Goal: Task Accomplishment & Management: Manage account settings

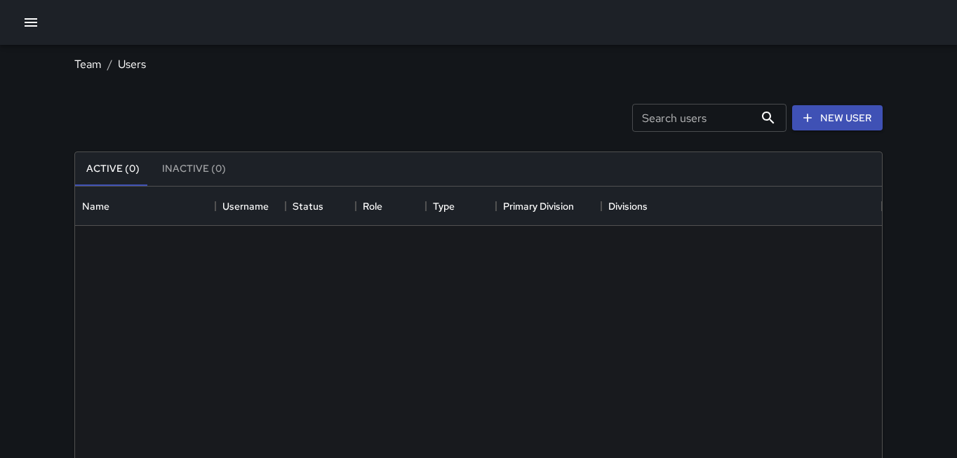
scroll to position [632, 807]
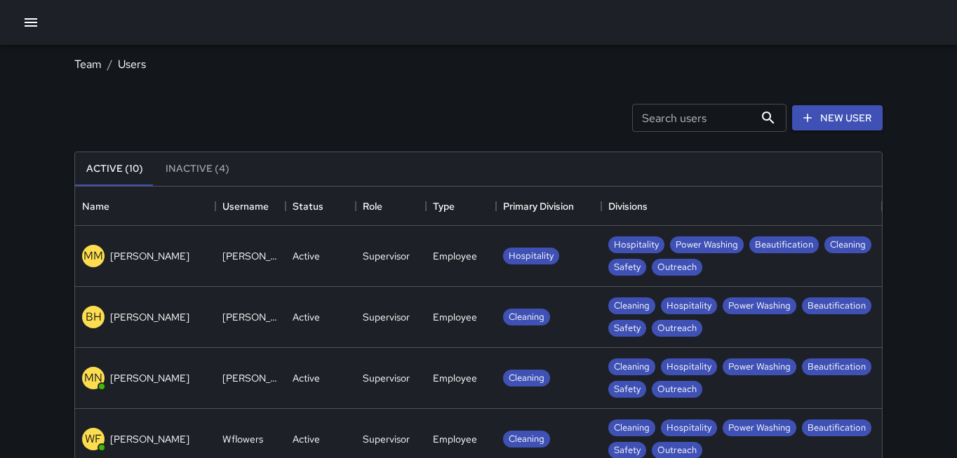
click at [37, 26] on icon "button" at bounding box center [30, 22] width 17 height 17
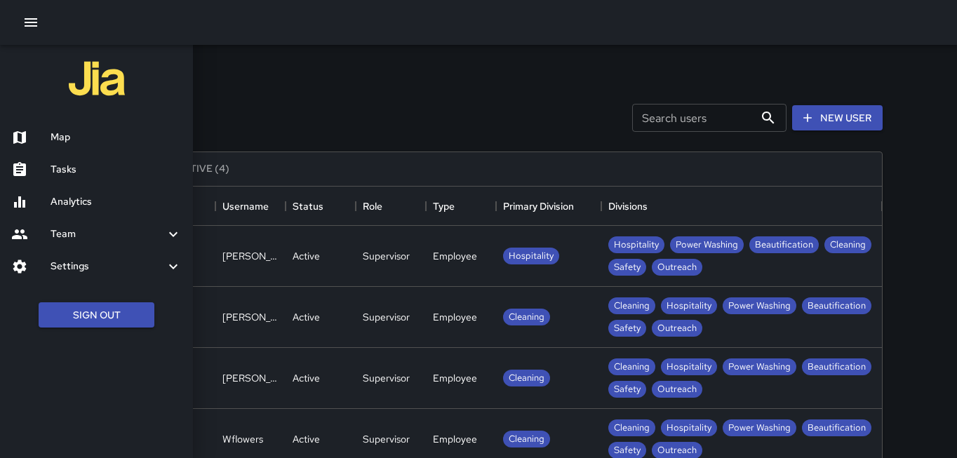
click at [88, 200] on h6 "Analytics" at bounding box center [116, 201] width 131 height 15
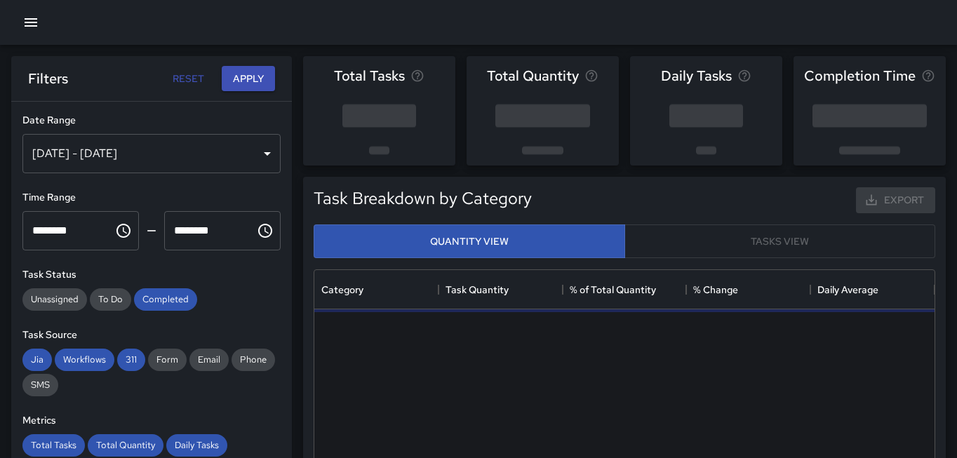
scroll to position [420, 620]
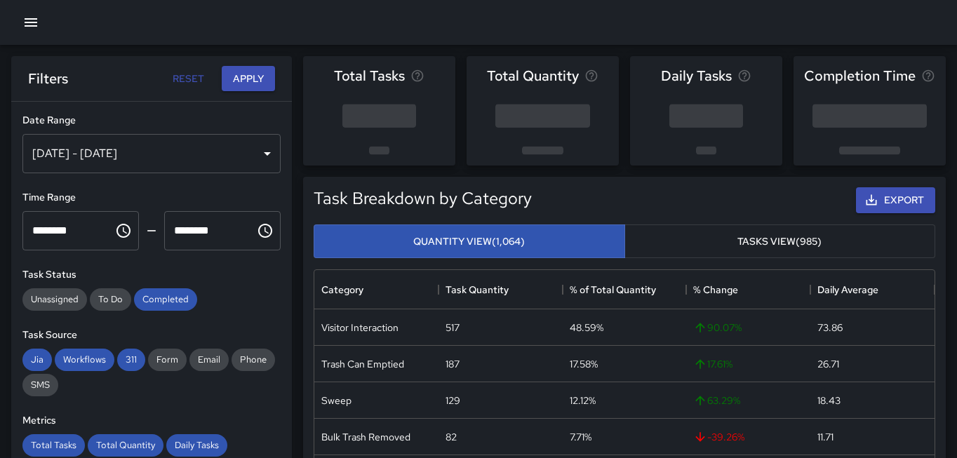
click at [30, 25] on icon "button" at bounding box center [30, 22] width 17 height 17
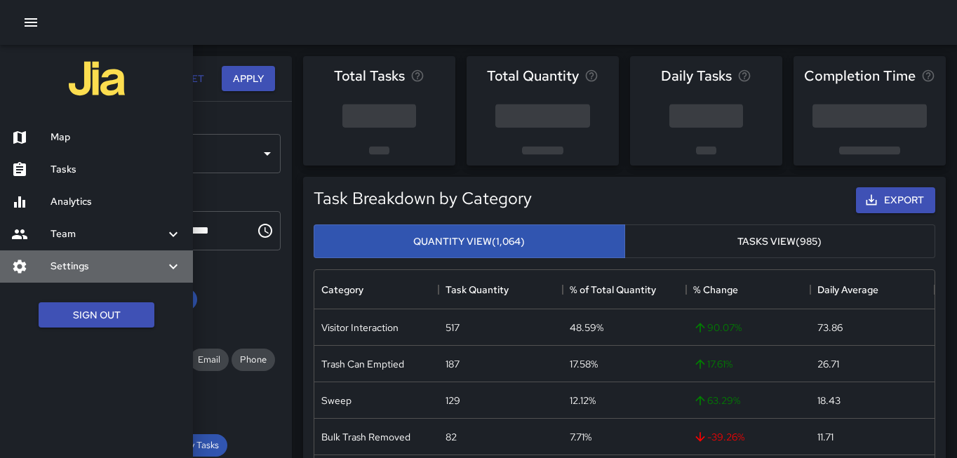
click at [88, 260] on h6 "Settings" at bounding box center [108, 266] width 114 height 15
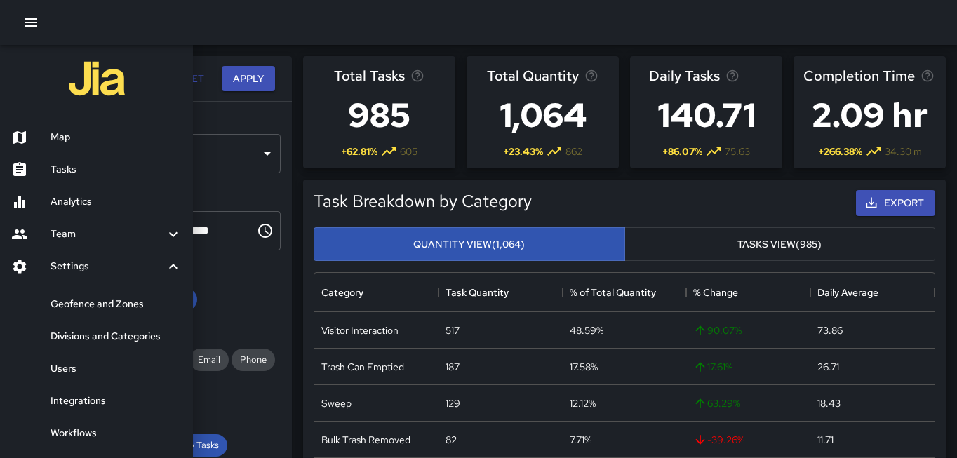
click at [93, 343] on h6 "Divisions and Categories" at bounding box center [116, 336] width 131 height 15
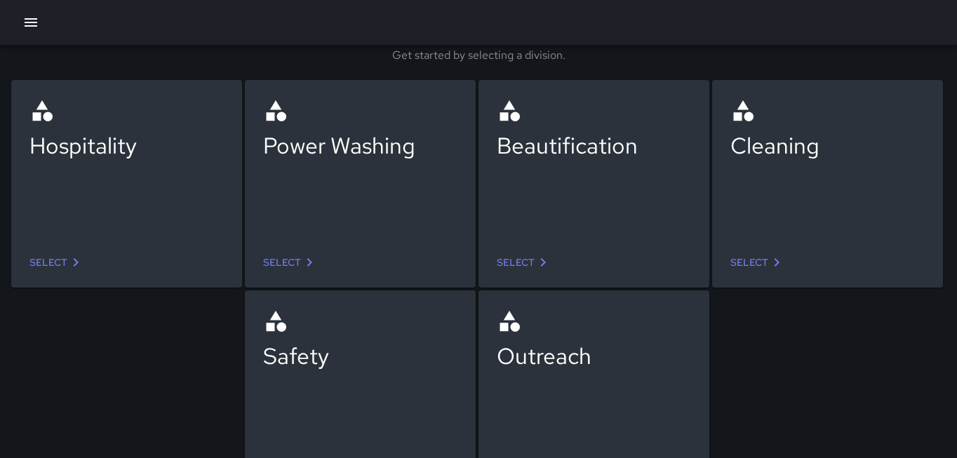
scroll to position [95, 0]
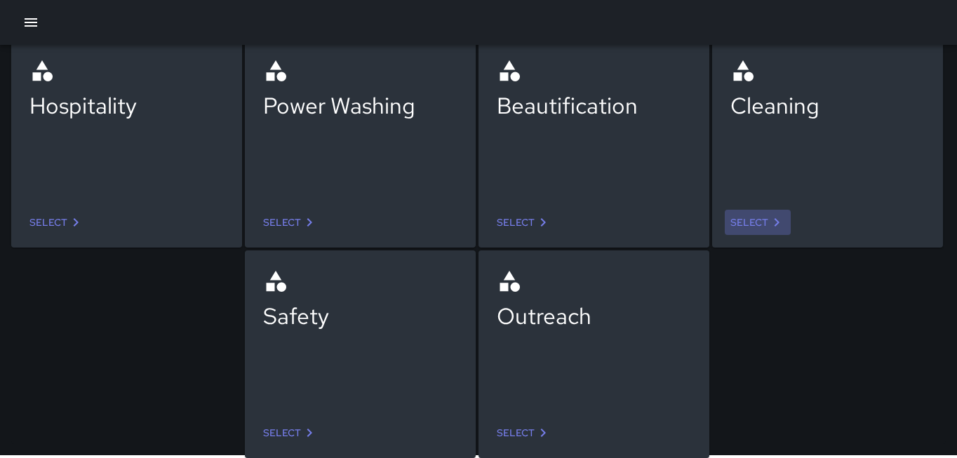
click at [750, 222] on link "Select" at bounding box center [758, 223] width 66 height 26
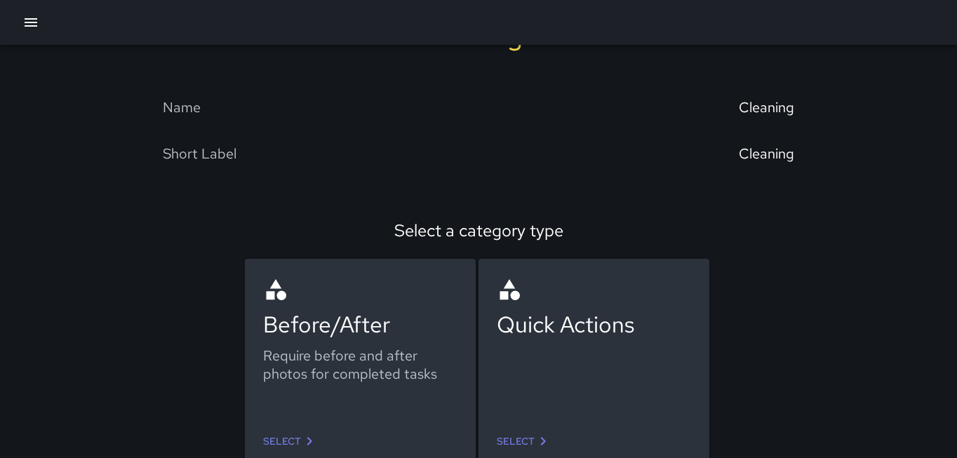
scroll to position [55, 0]
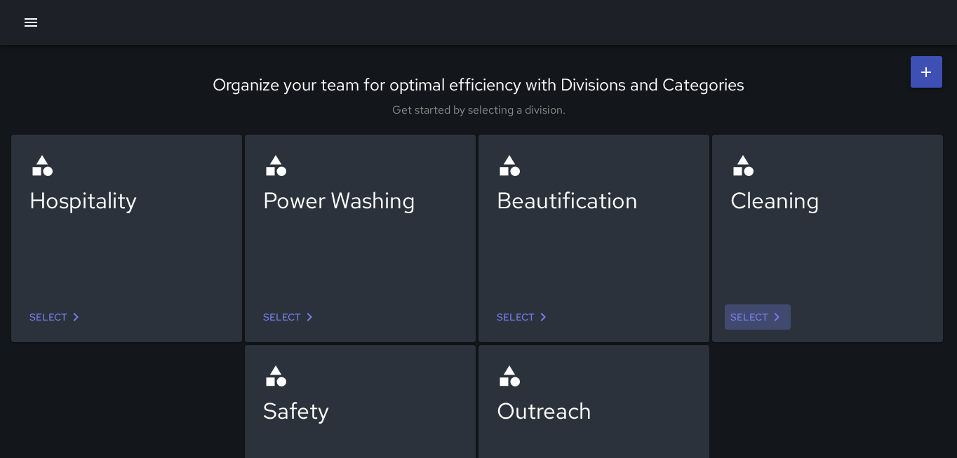
click at [758, 320] on link "Select" at bounding box center [758, 318] width 66 height 26
click at [746, 319] on link "Select" at bounding box center [758, 318] width 66 height 26
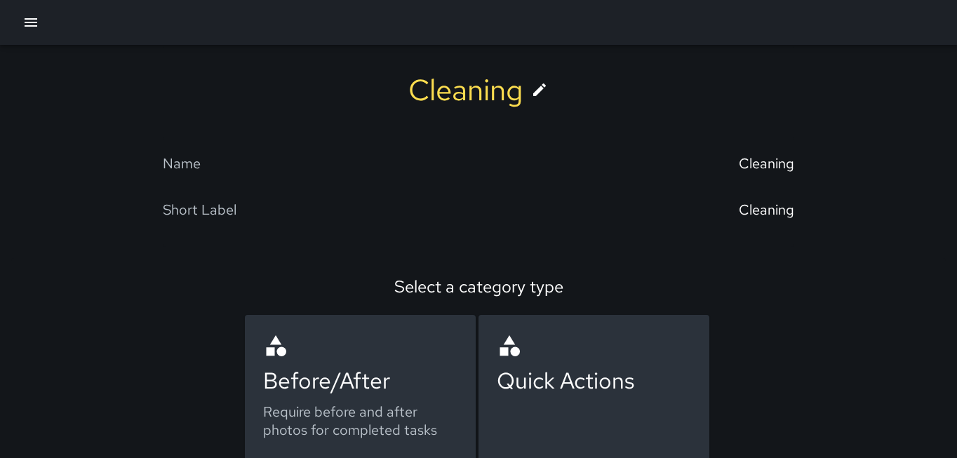
scroll to position [65, 0]
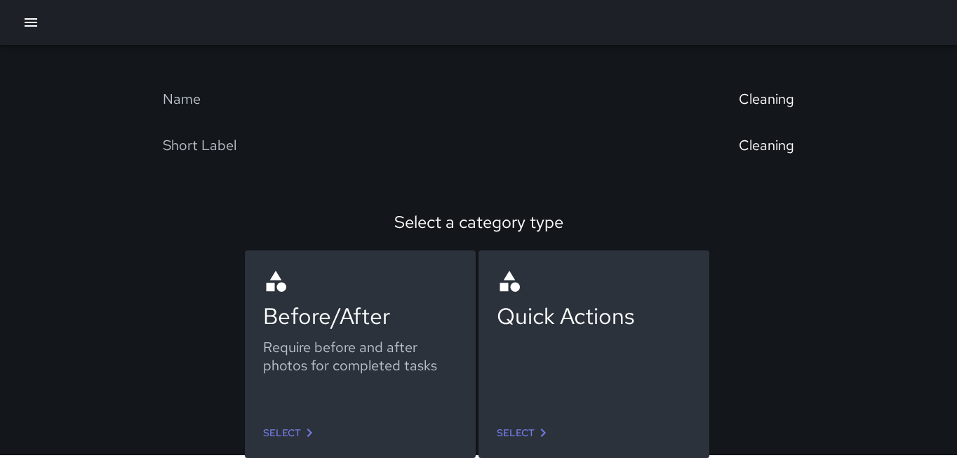
click at [519, 429] on link "Select" at bounding box center [524, 433] width 66 height 26
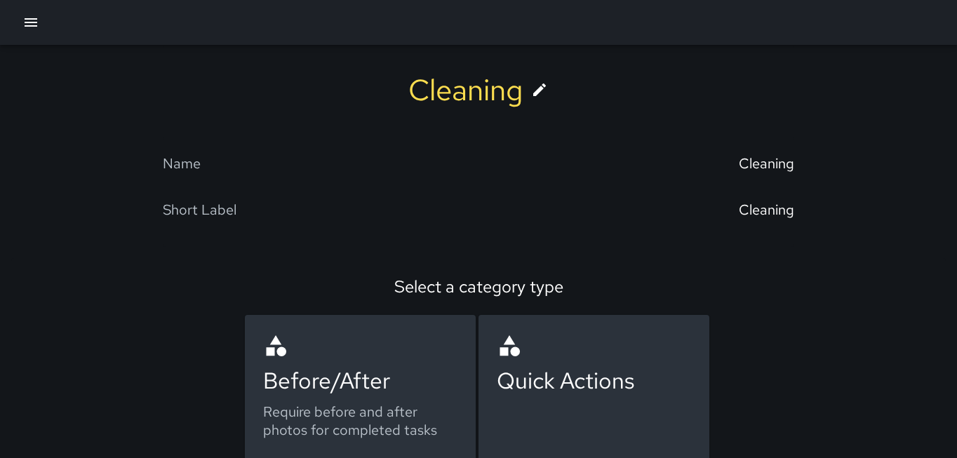
scroll to position [65, 0]
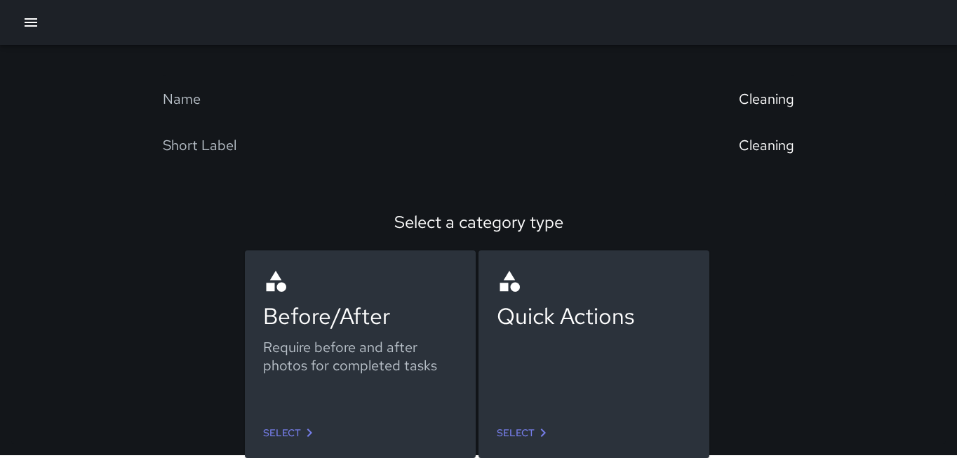
click at [295, 425] on link "Select" at bounding box center [291, 433] width 66 height 26
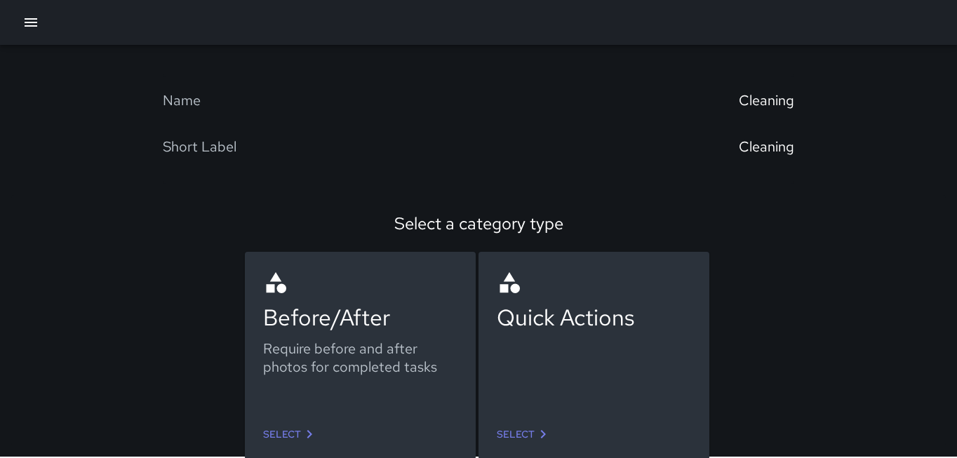
scroll to position [65, 0]
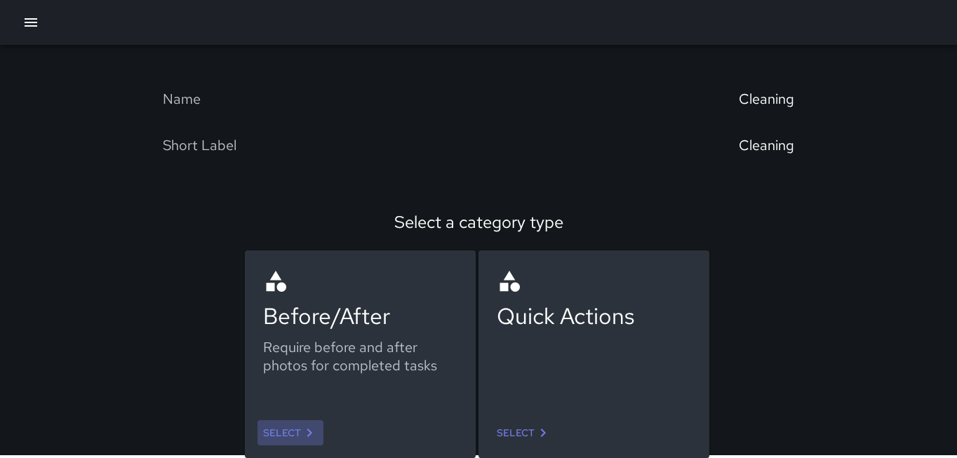
click at [304, 438] on icon at bounding box center [309, 433] width 17 height 17
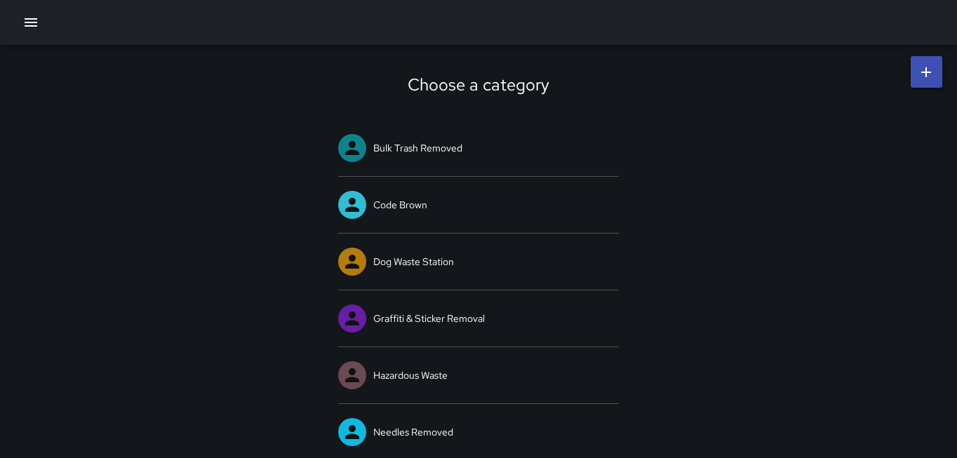
click at [243, 369] on div "Choose a category Bulk Trash Removed Code Brown Dog Waste Station Graffiti & St…" at bounding box center [478, 401] width 957 height 712
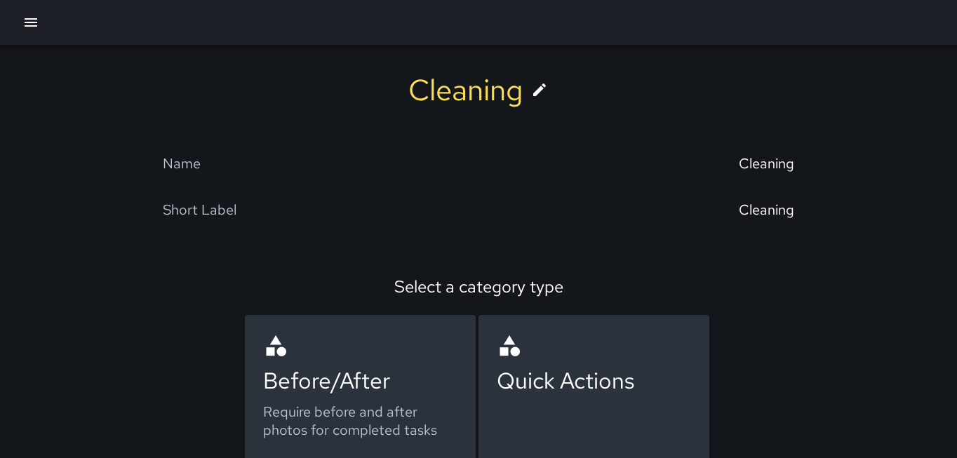
click at [535, 371] on div "Quick Actions" at bounding box center [594, 381] width 194 height 30
click at [513, 352] on circle at bounding box center [516, 352] width 10 height 10
click at [530, 381] on div "Quick Actions" at bounding box center [594, 381] width 194 height 30
